Goal: Task Accomplishment & Management: Use online tool/utility

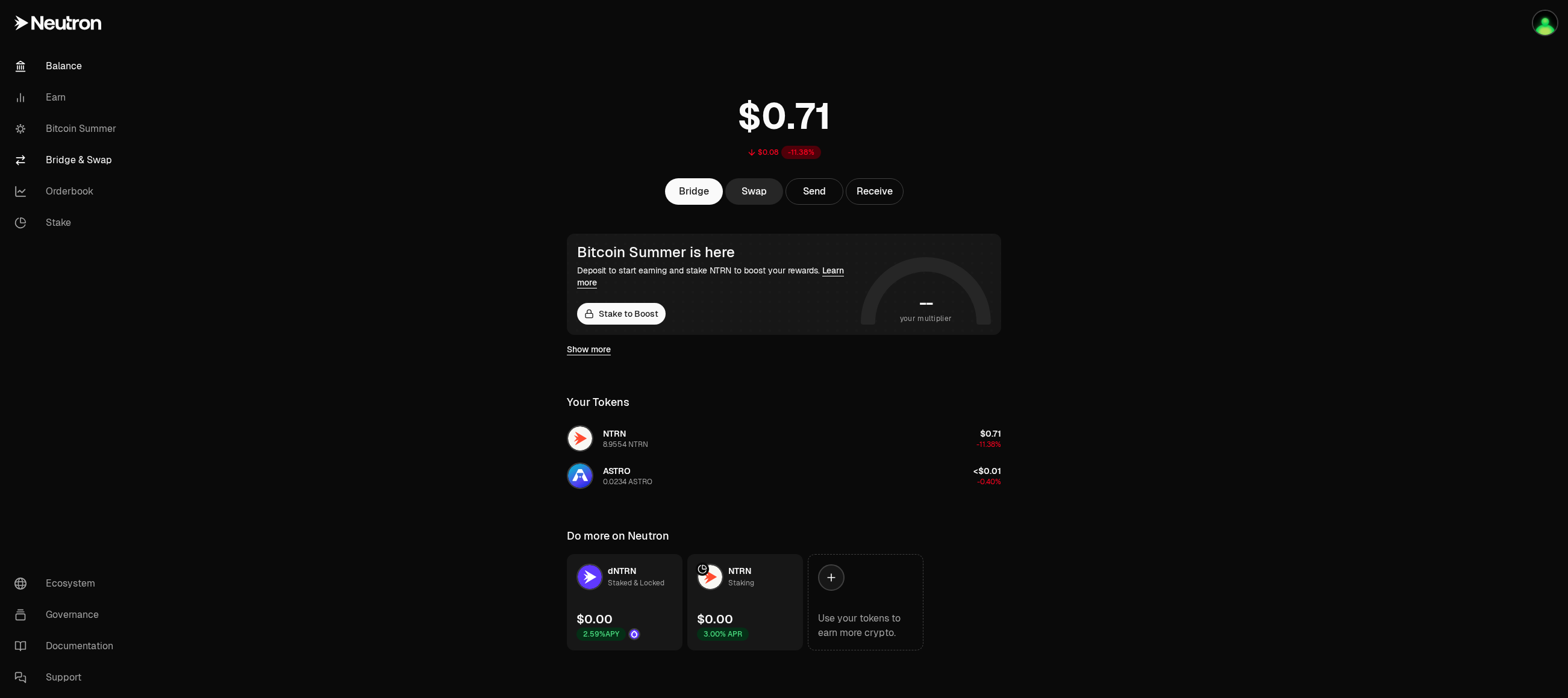
click at [74, 161] on link "Bridge & Swap" at bounding box center [67, 160] width 126 height 31
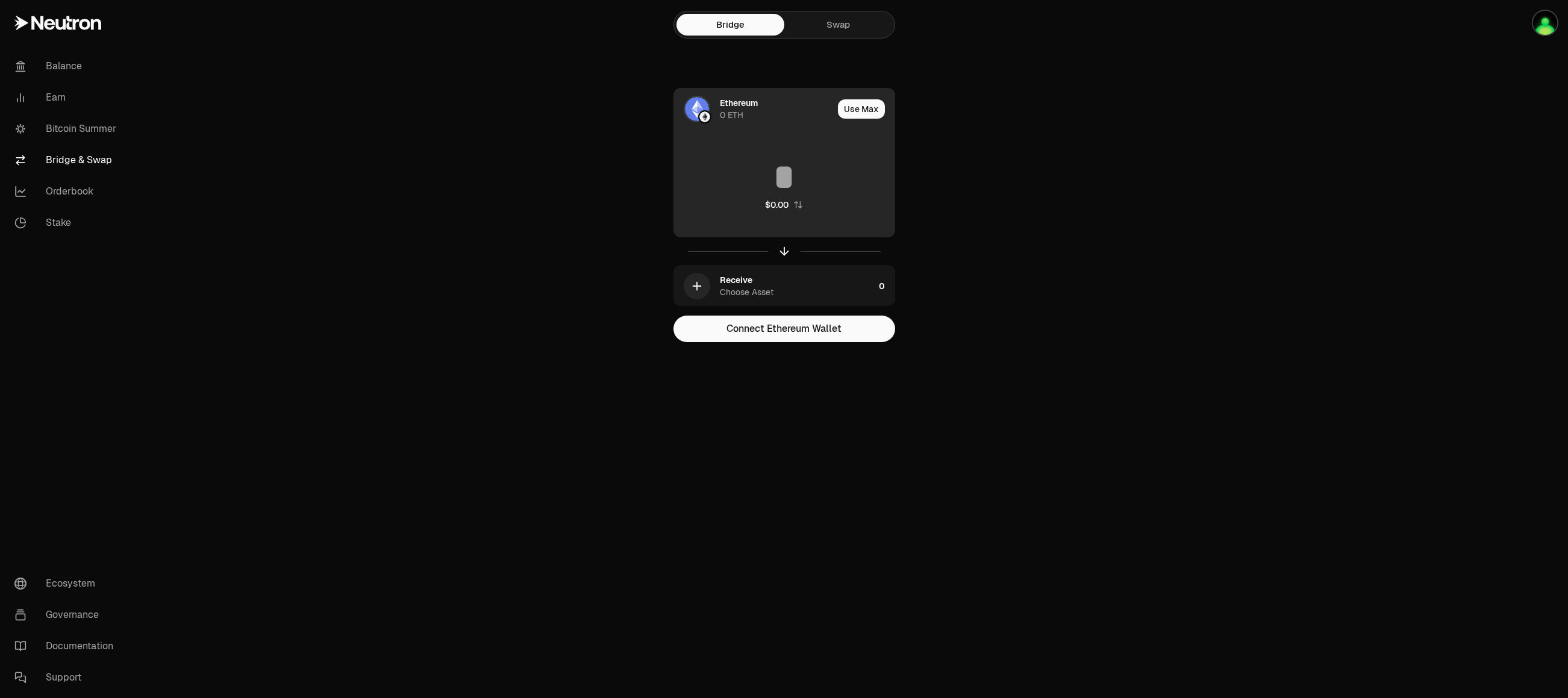
click at [730, 106] on div "Ethereum" at bounding box center [739, 103] width 38 height 12
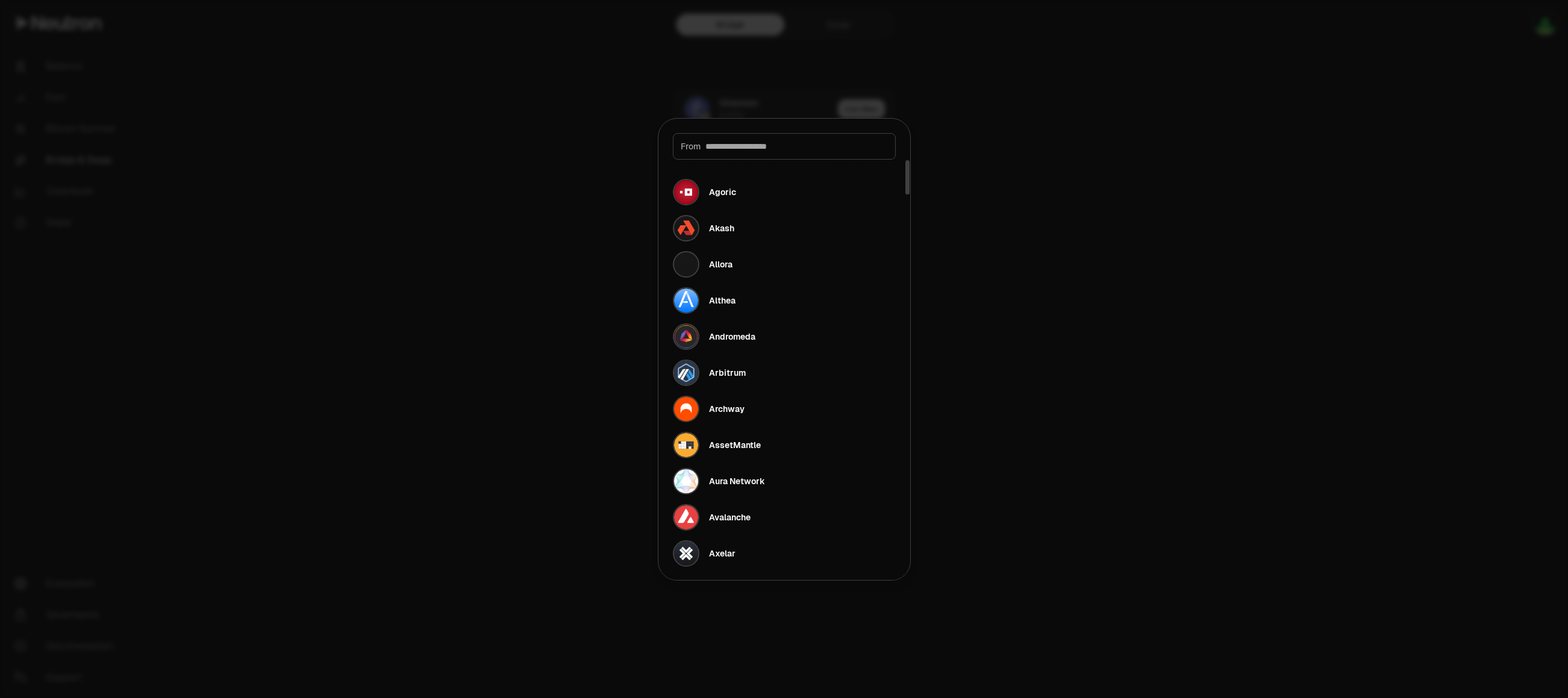
click at [767, 150] on input at bounding box center [796, 146] width 182 height 12
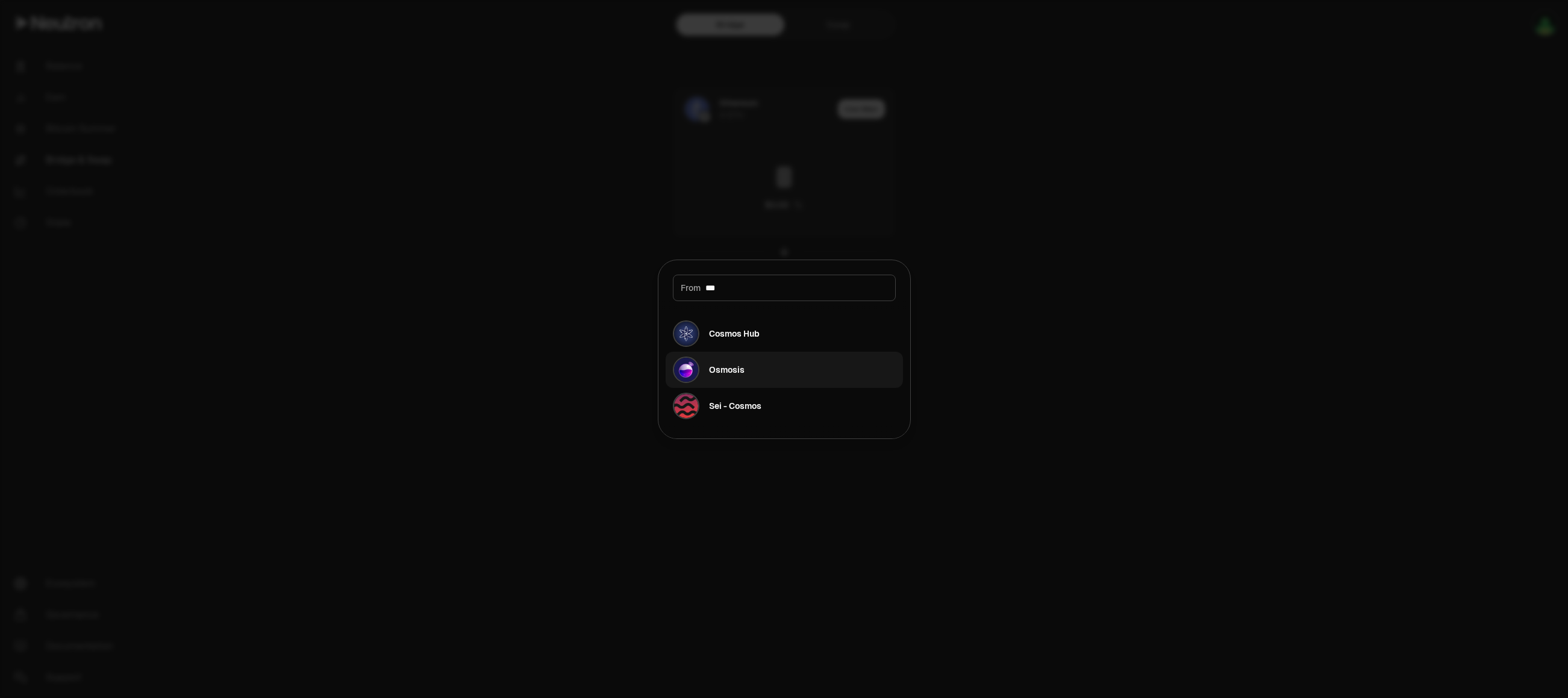
type input "***"
click at [755, 365] on button "Osmosis" at bounding box center [784, 370] width 238 height 36
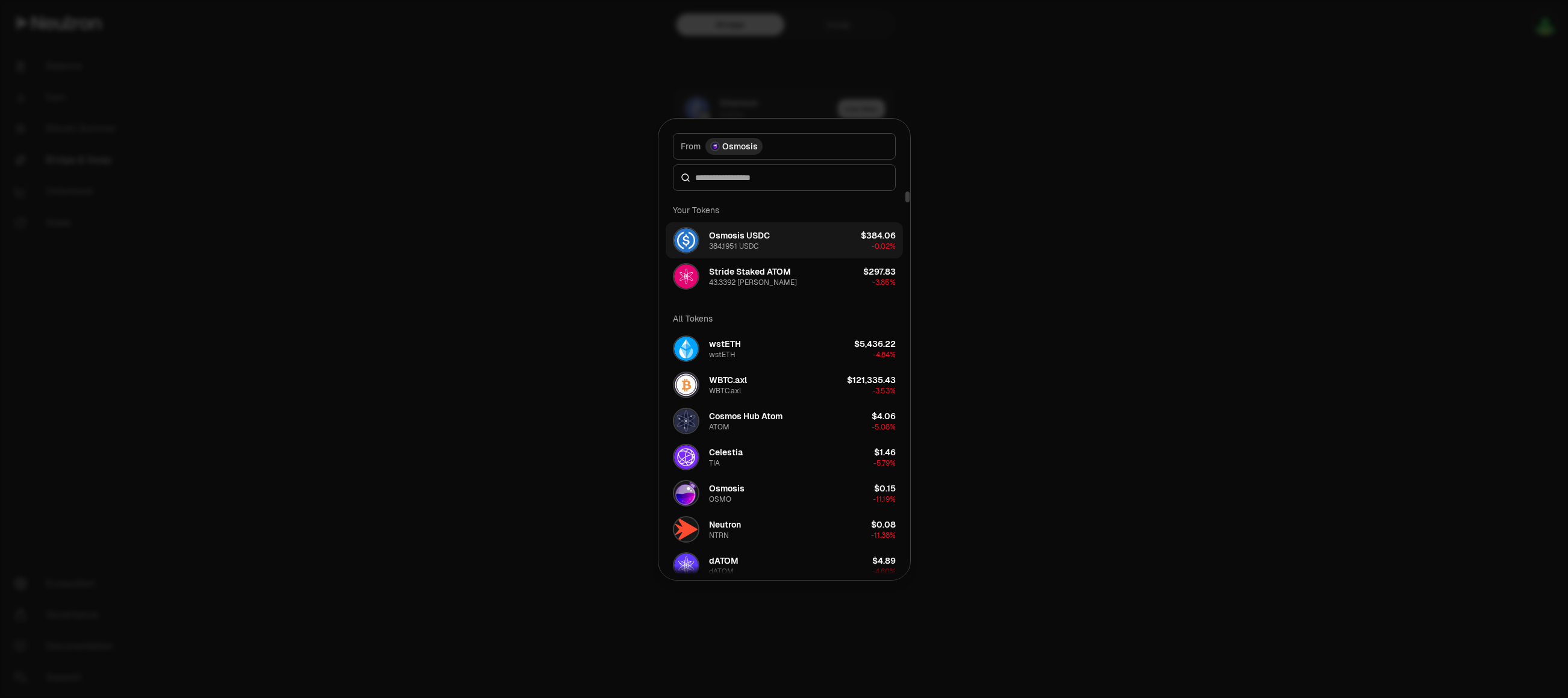
click at [806, 238] on button "Osmosis USDC 384.1951 USDC $384.06 -0.02%" at bounding box center [784, 240] width 238 height 36
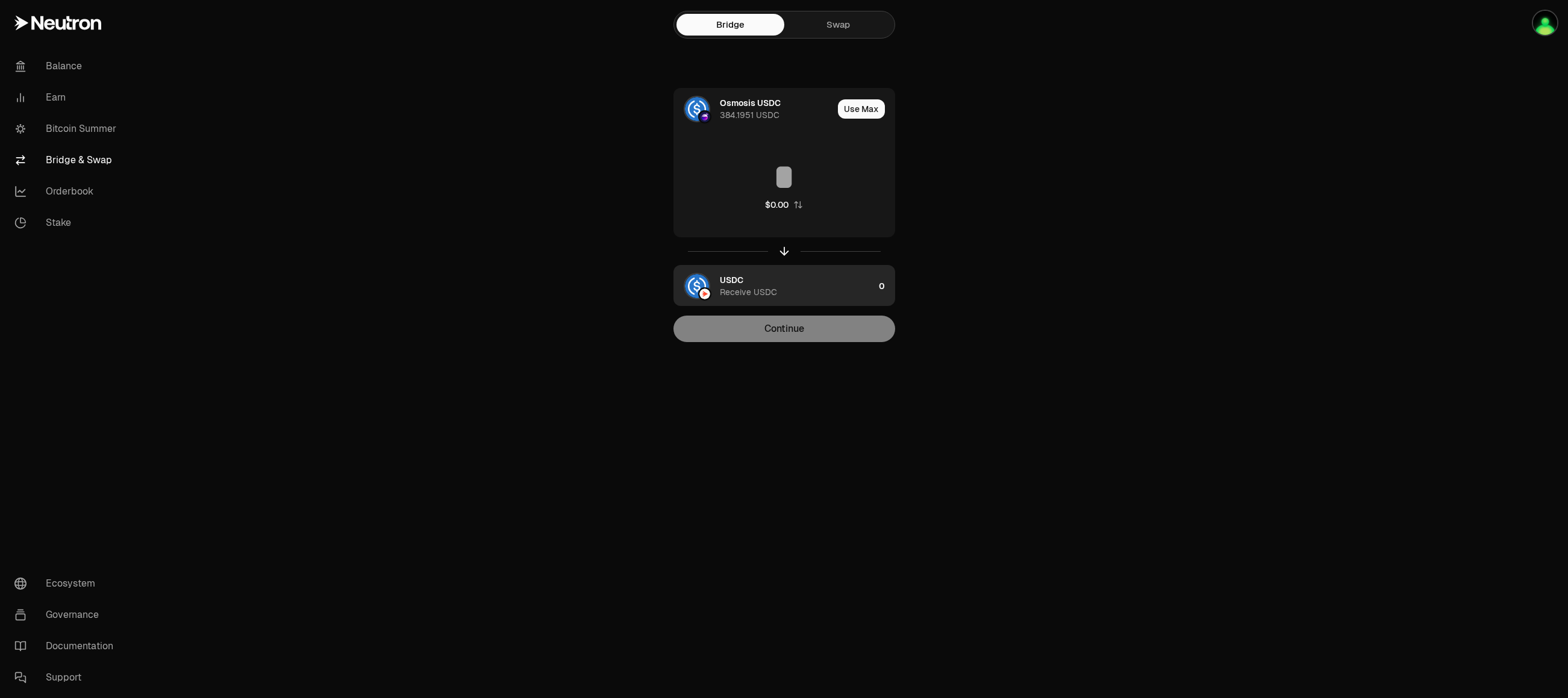
click at [830, 288] on div "USDC Receive USDC" at bounding box center [796, 286] width 154 height 24
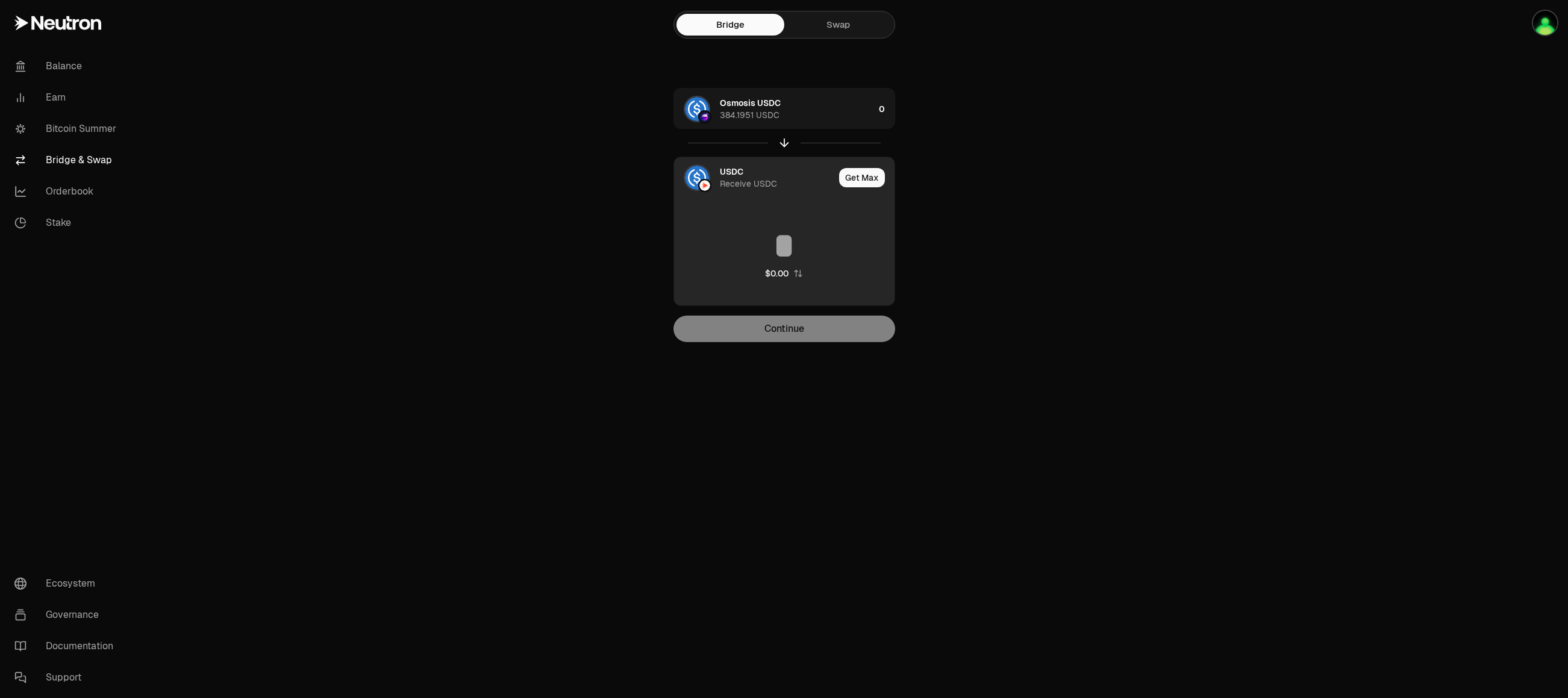
click at [726, 174] on div "USDC" at bounding box center [731, 172] width 23 height 12
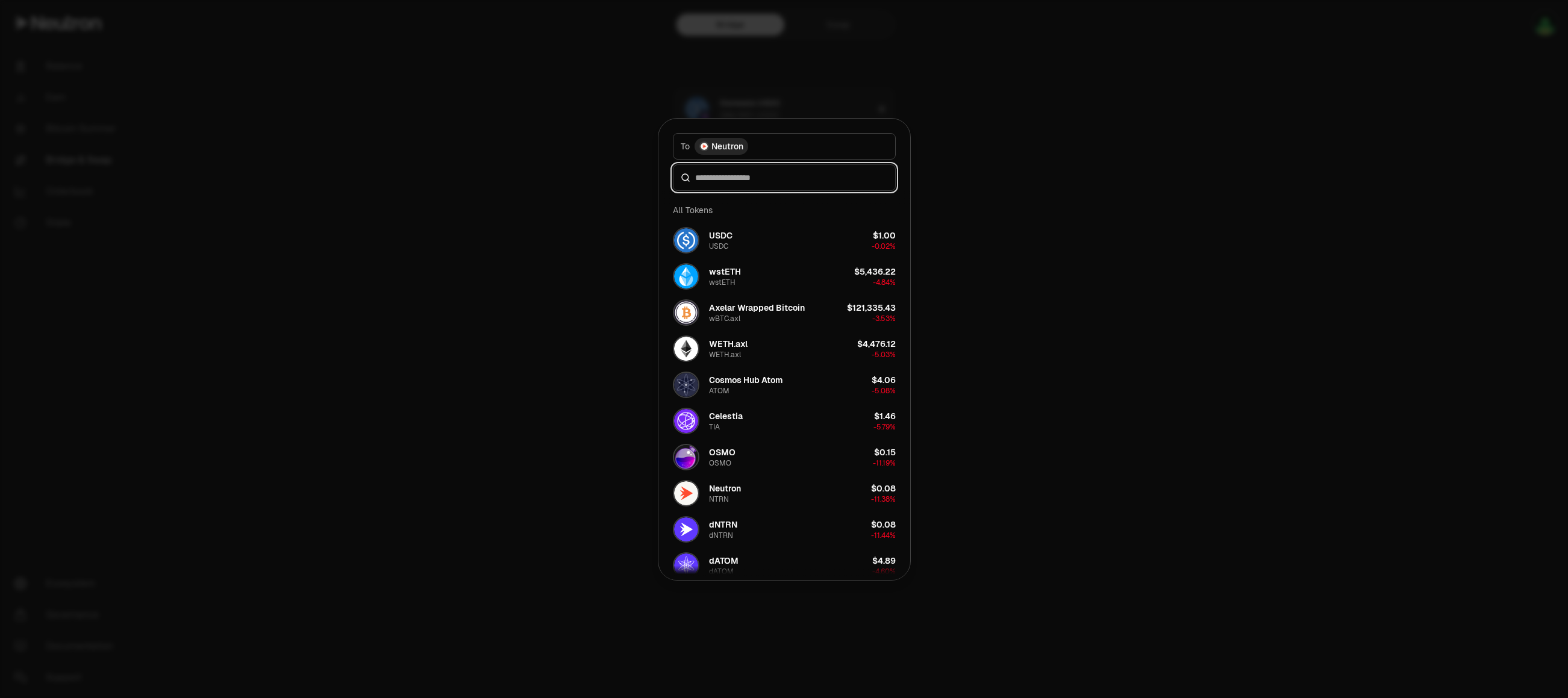
click at [771, 174] on input at bounding box center [791, 177] width 193 height 12
click at [782, 149] on button "To Neutron" at bounding box center [784, 146] width 223 height 26
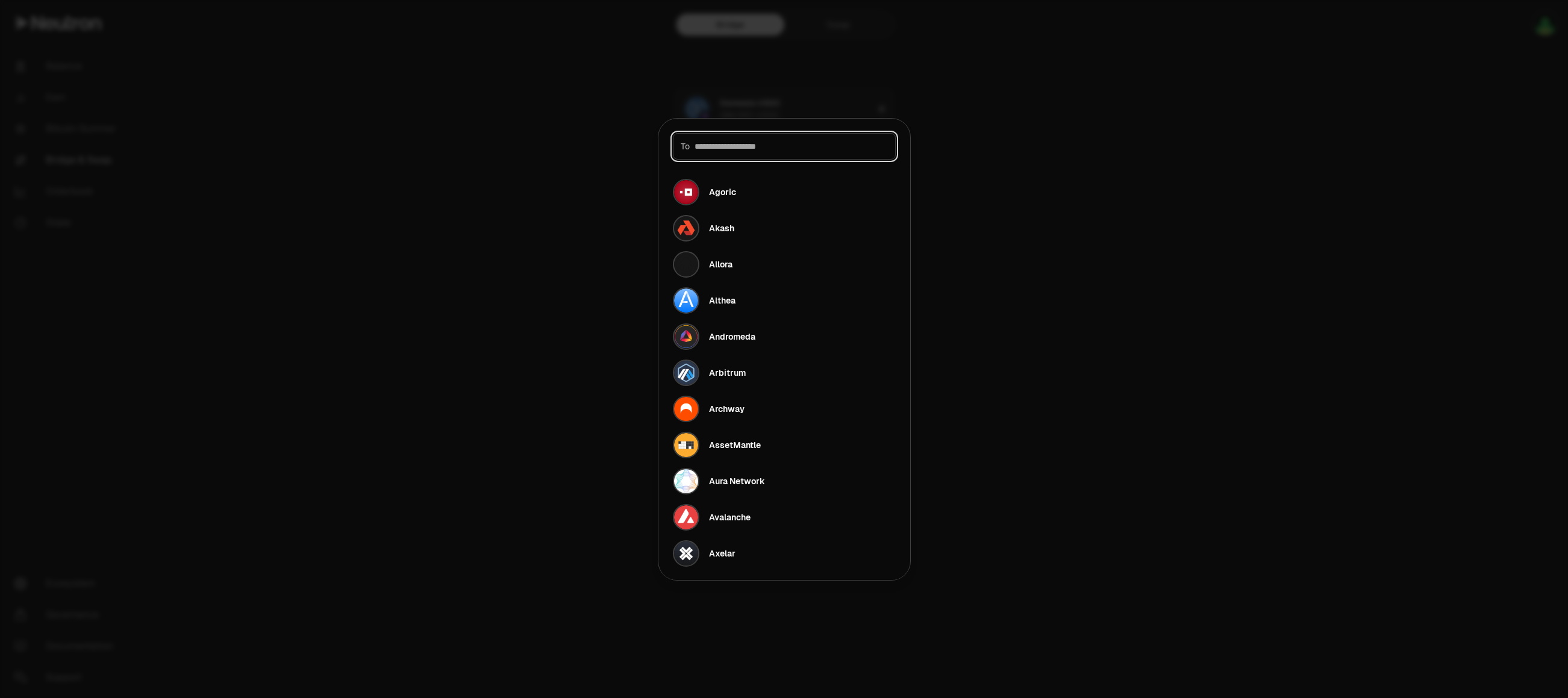
click at [782, 149] on input at bounding box center [791, 146] width 194 height 12
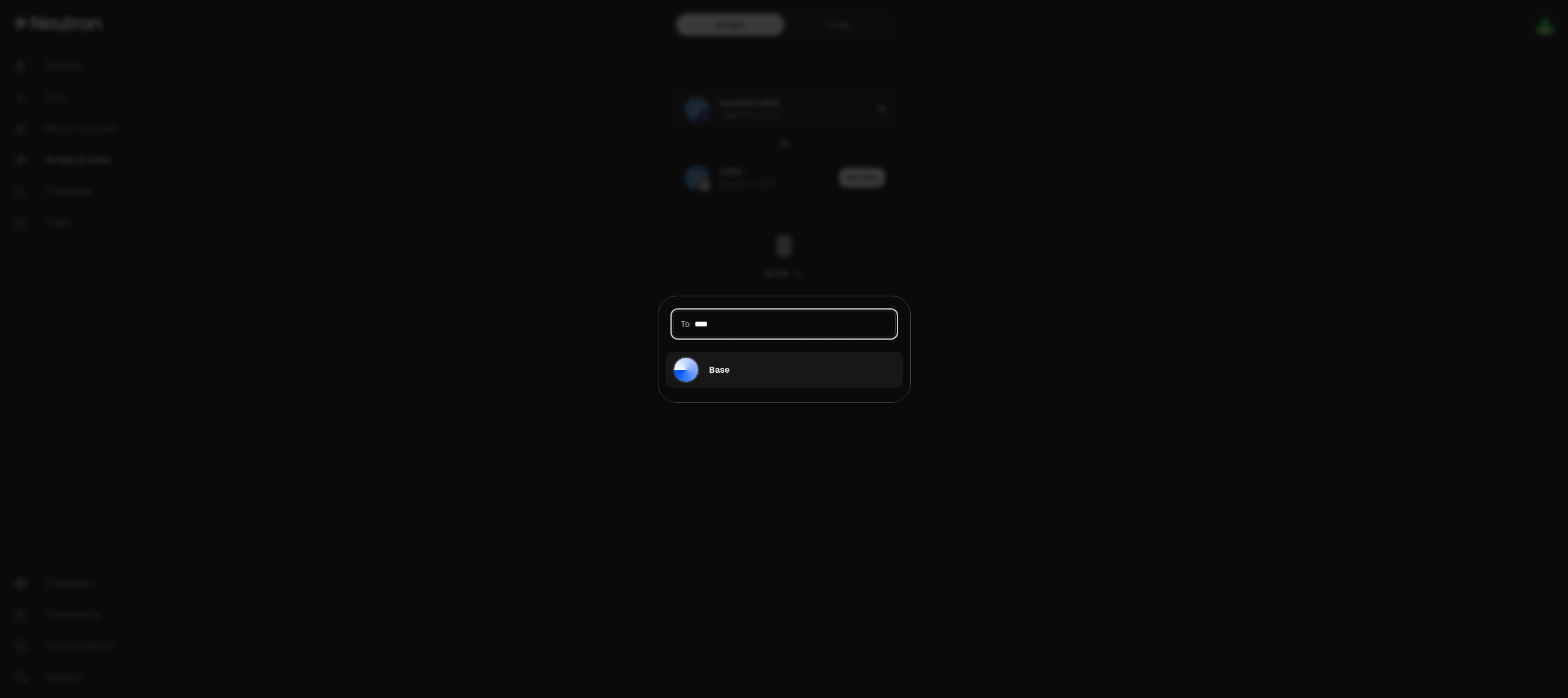
type input "****"
click at [708, 378] on div "Base" at bounding box center [701, 370] width 57 height 26
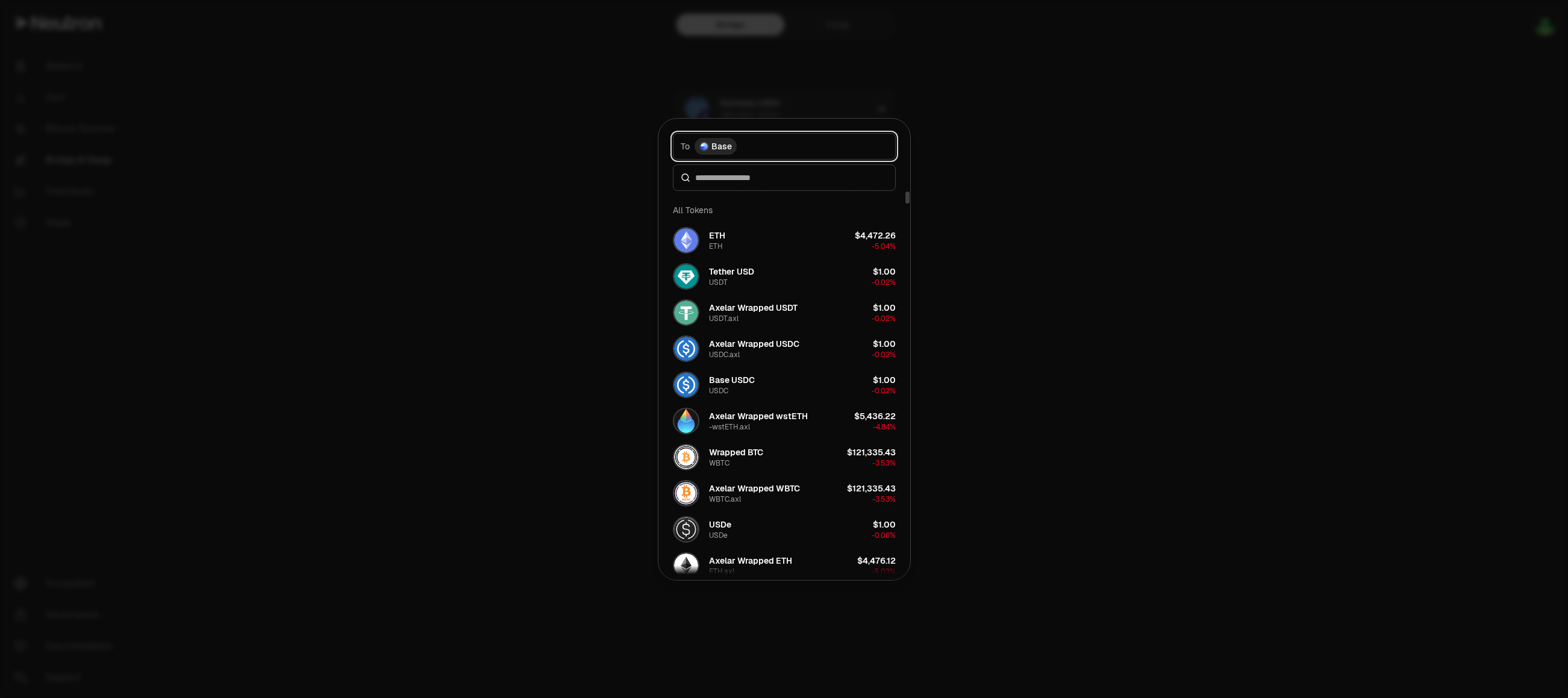
click at [750, 148] on button "To Base" at bounding box center [784, 146] width 223 height 26
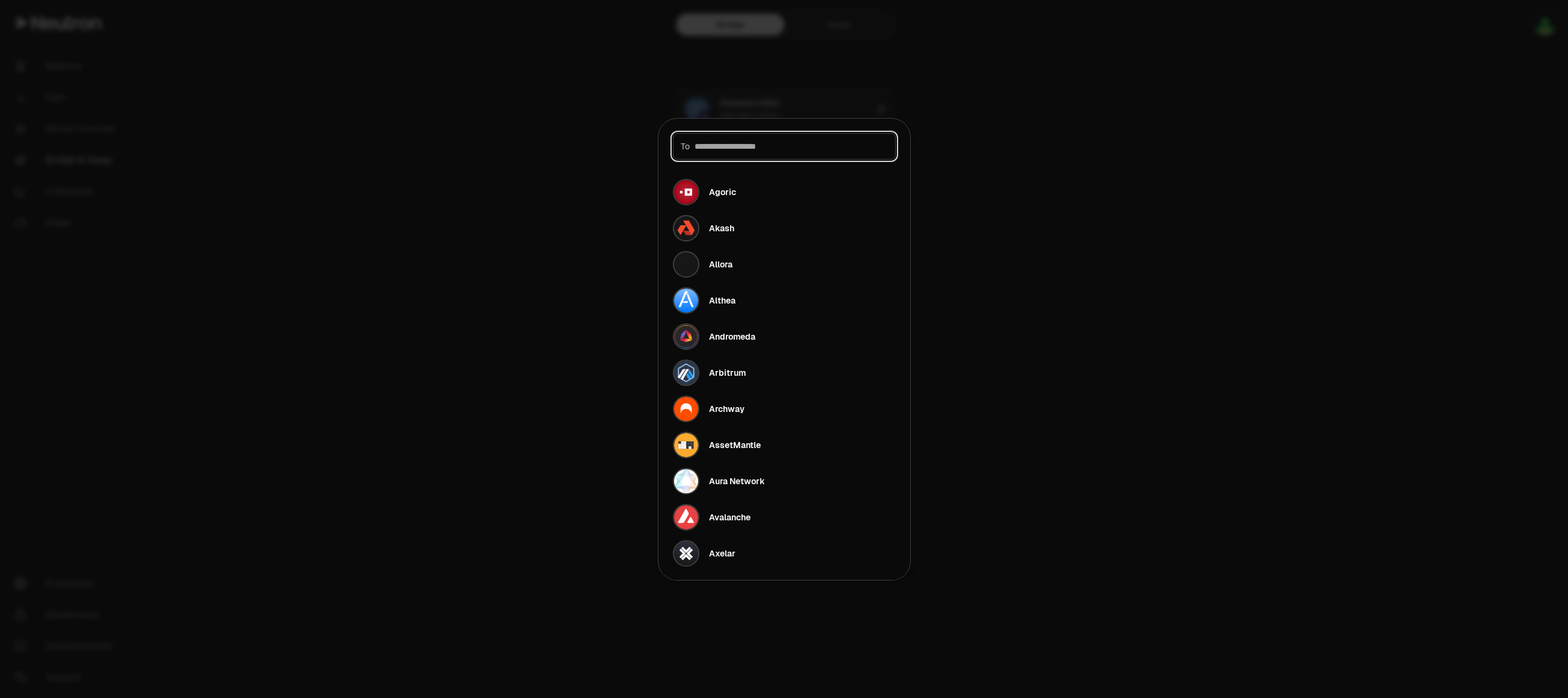
click at [751, 148] on input at bounding box center [791, 146] width 194 height 12
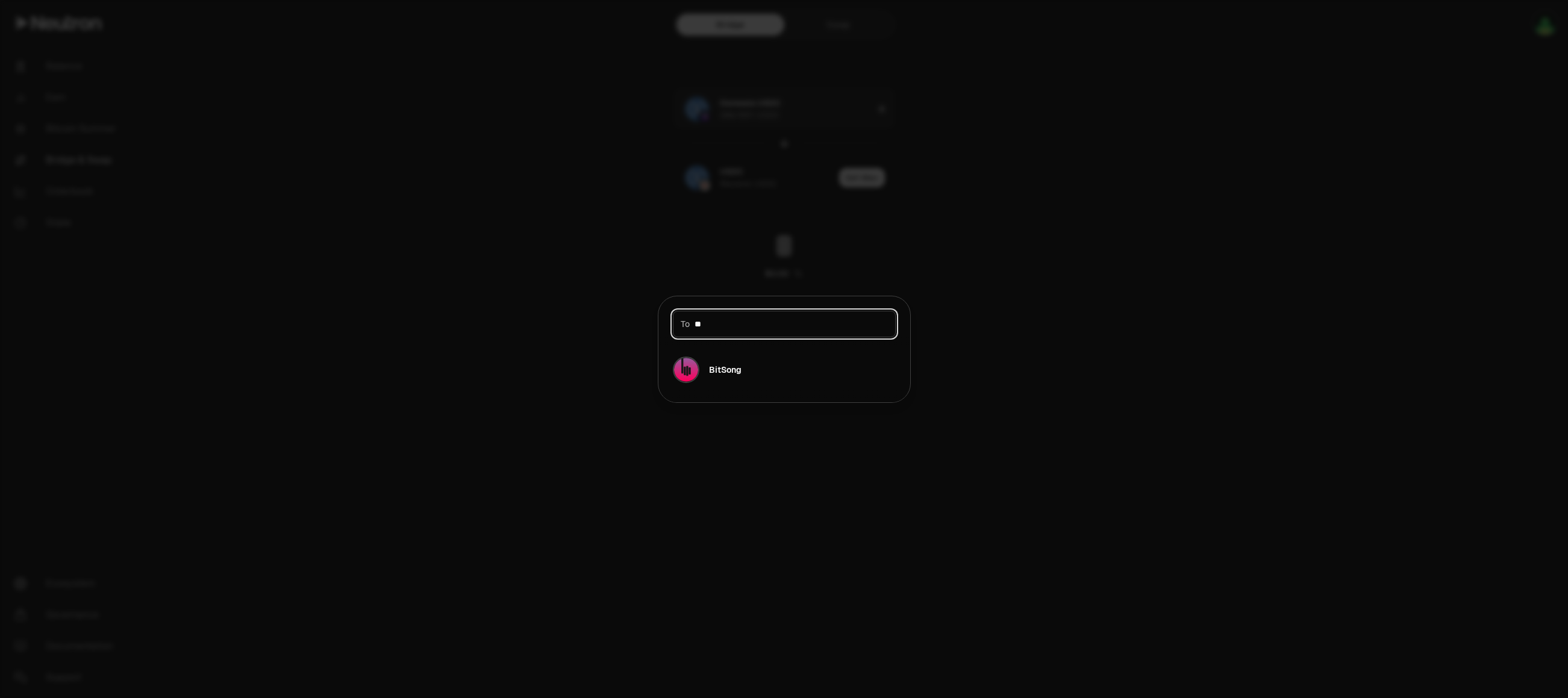
type input "*"
type input "****"
click at [721, 375] on div "Base" at bounding box center [719, 370] width 21 height 12
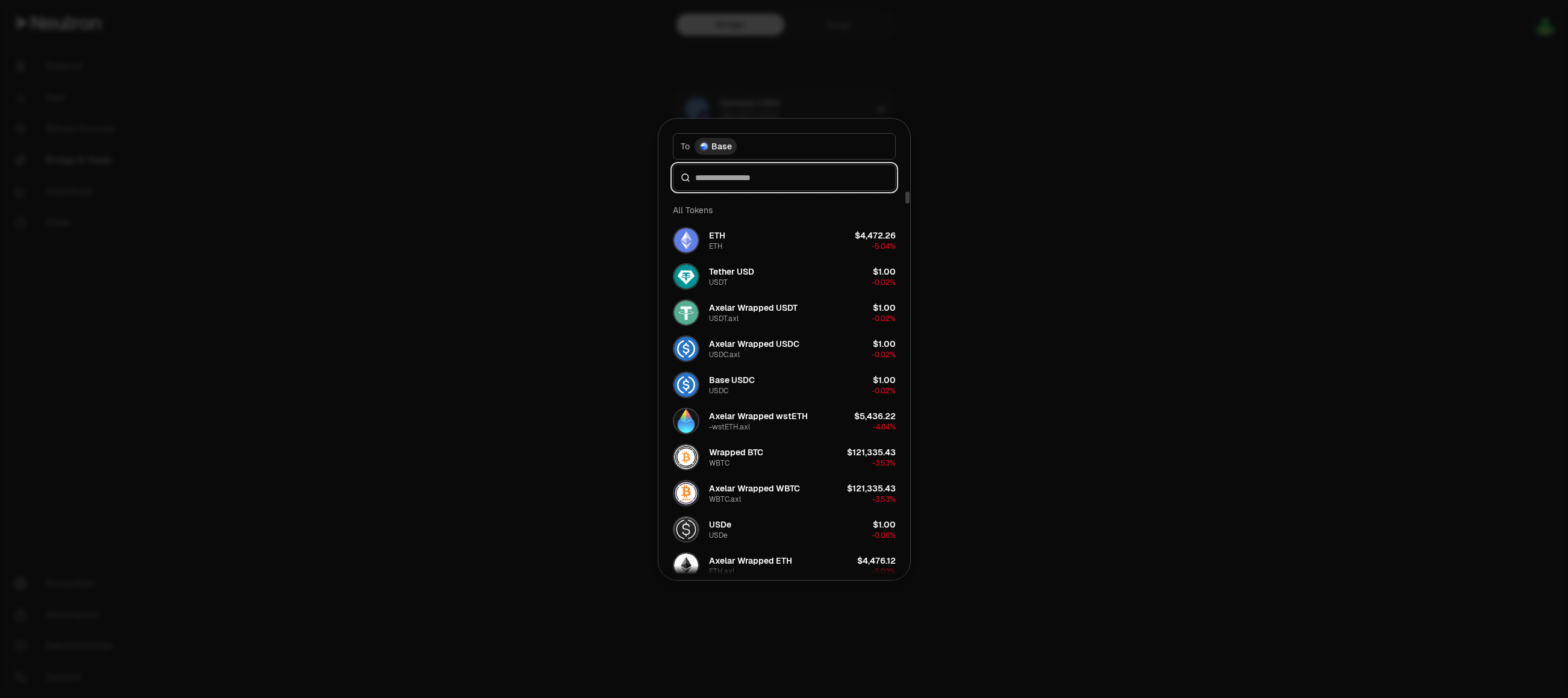
click at [827, 177] on input at bounding box center [791, 177] width 193 height 12
click at [753, 387] on div "Base USDC USDC" at bounding box center [732, 384] width 46 height 22
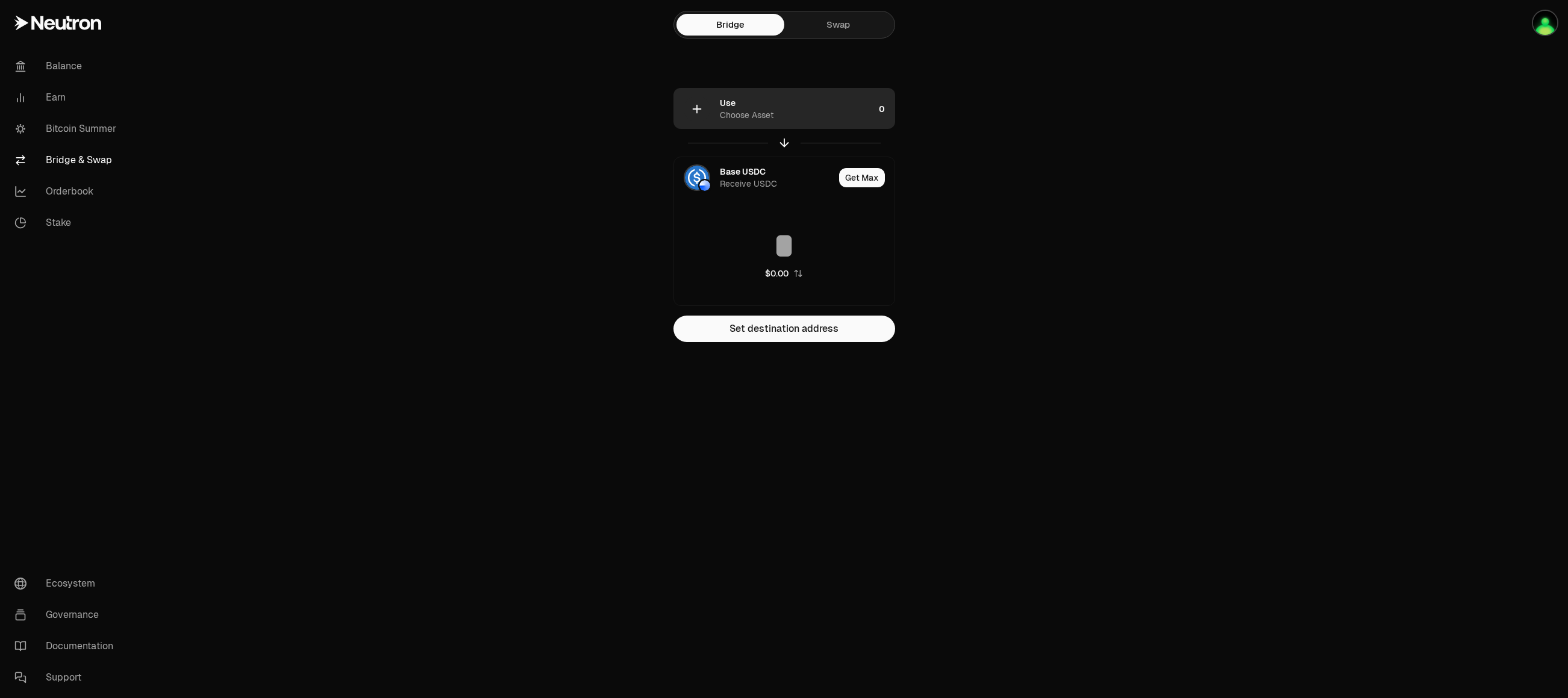
click at [785, 98] on div "Use Choose Asset" at bounding box center [796, 109] width 154 height 24
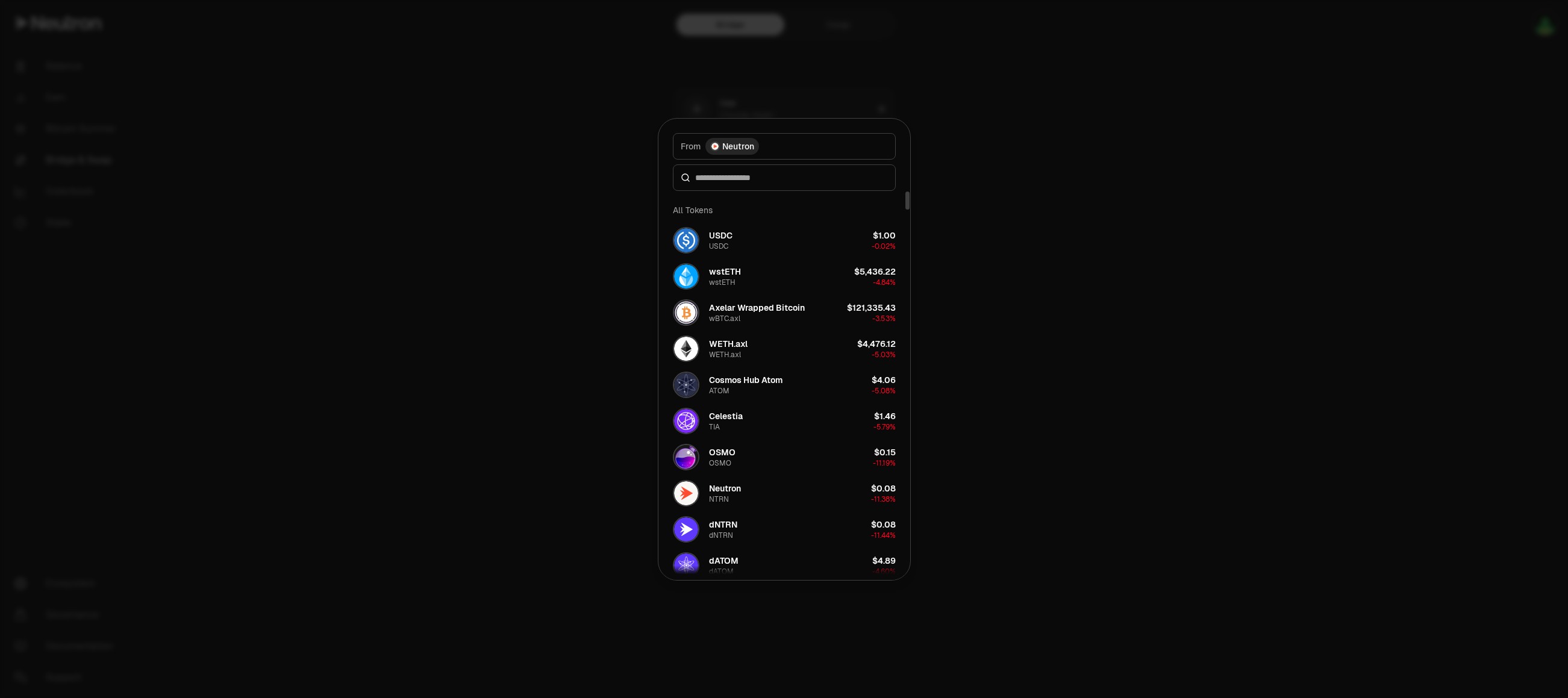
click at [769, 142] on button "From Neutron" at bounding box center [784, 146] width 223 height 26
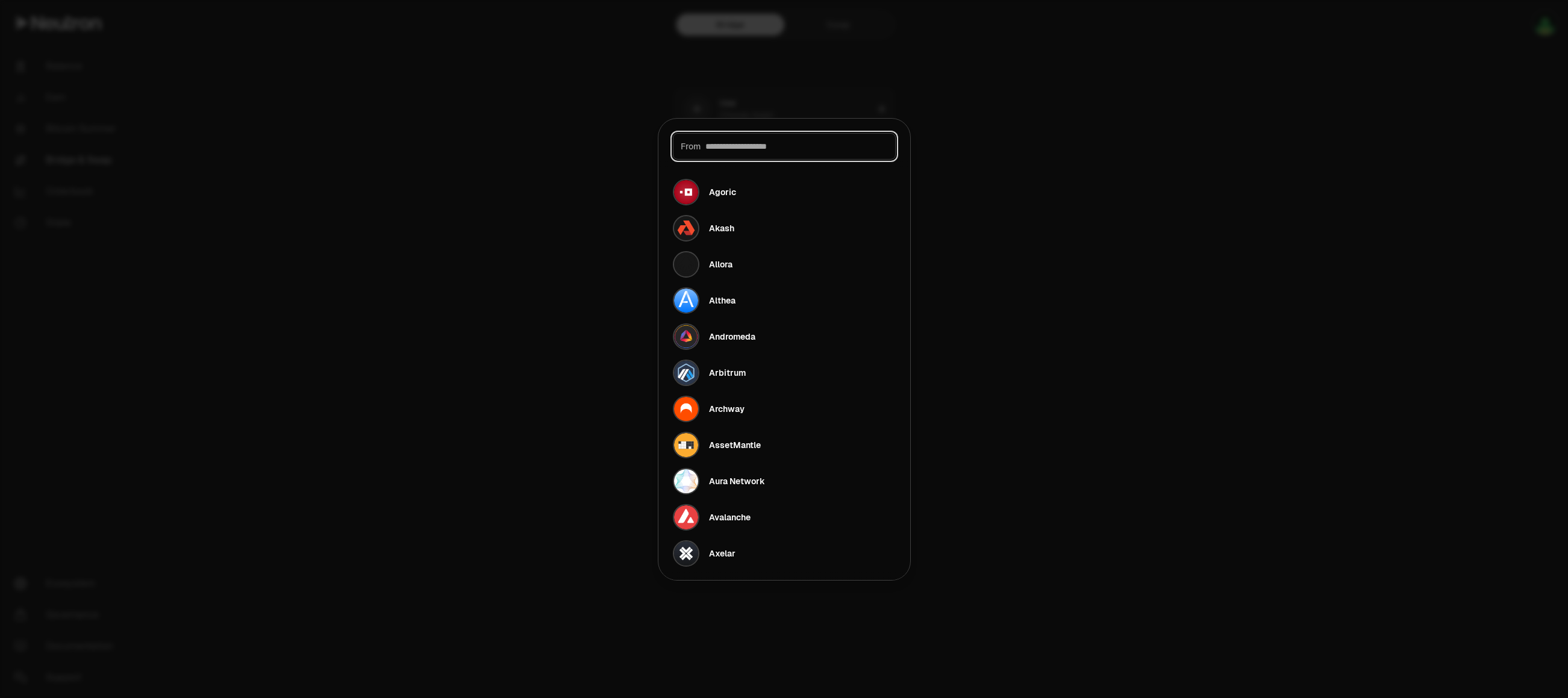
click at [769, 149] on input at bounding box center [796, 146] width 182 height 12
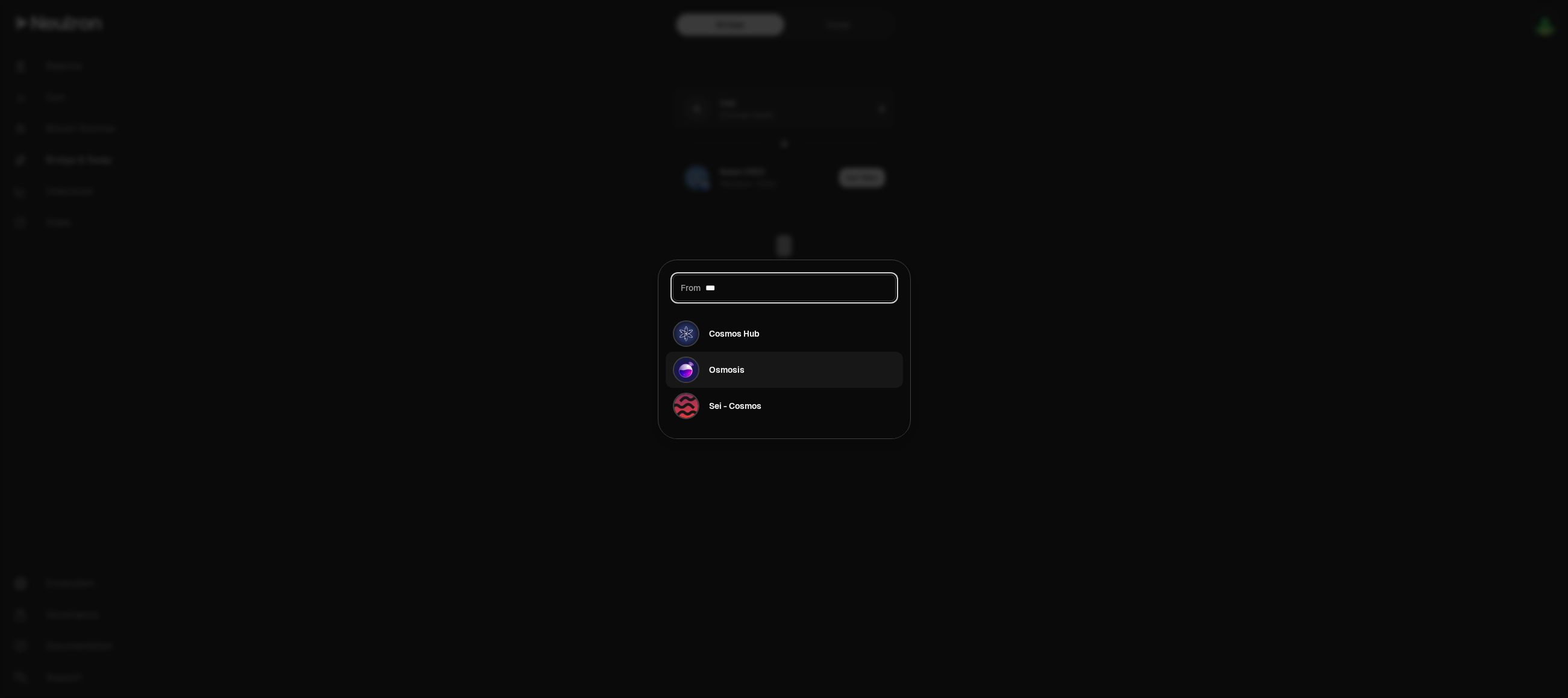
type input "***"
click at [747, 371] on button "Osmosis" at bounding box center [784, 370] width 238 height 36
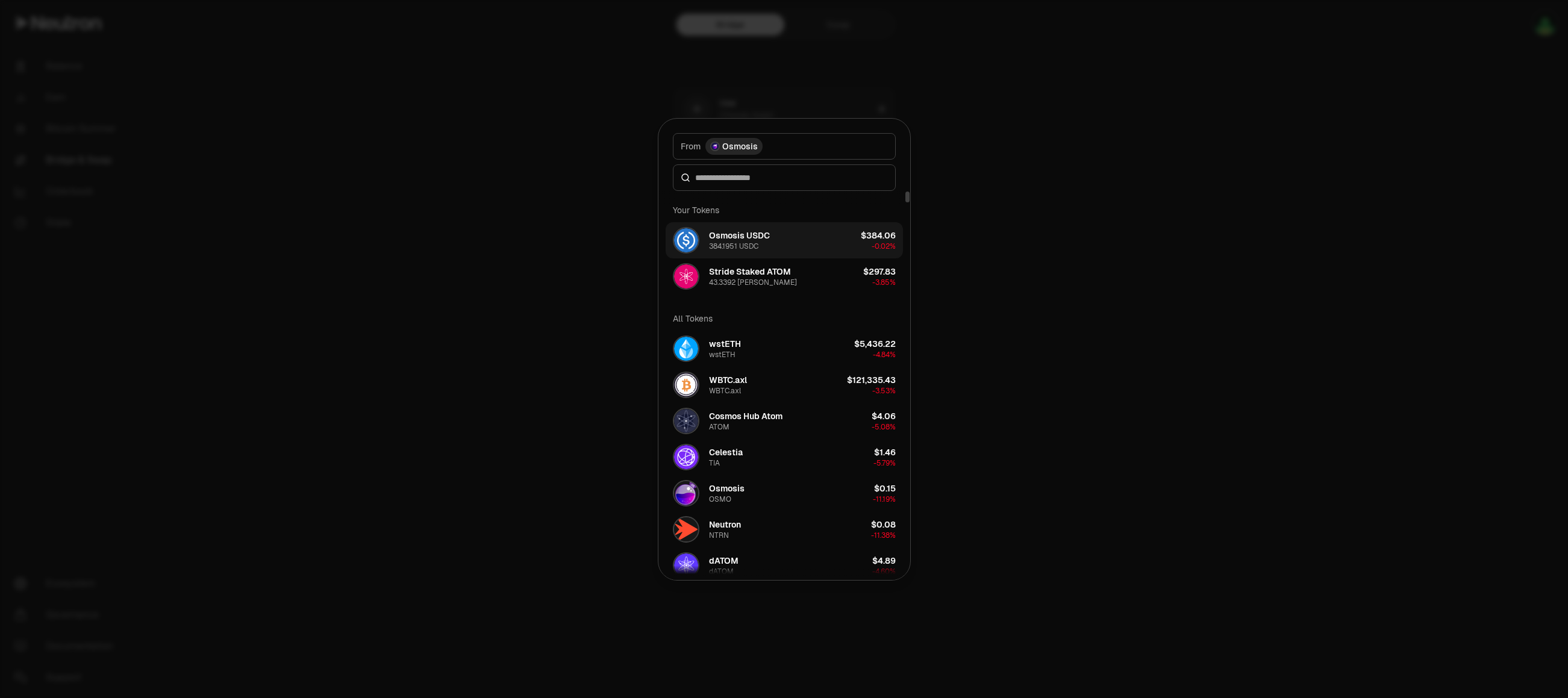
click at [772, 236] on button "Osmosis USDC 384.1951 USDC $384.06 -0.02%" at bounding box center [784, 240] width 238 height 36
